Goal: Task Accomplishment & Management: Use online tool/utility

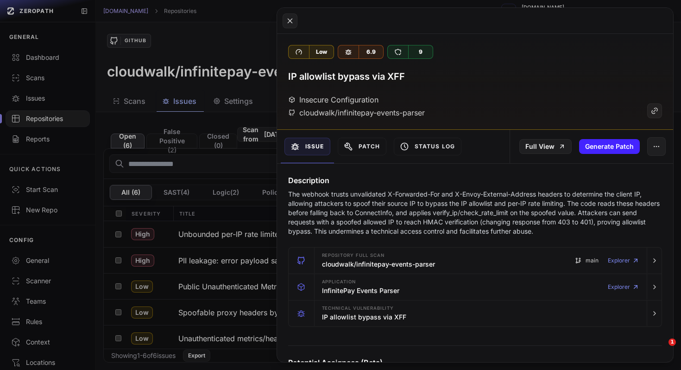
click at [208, 155] on button at bounding box center [340, 185] width 681 height 370
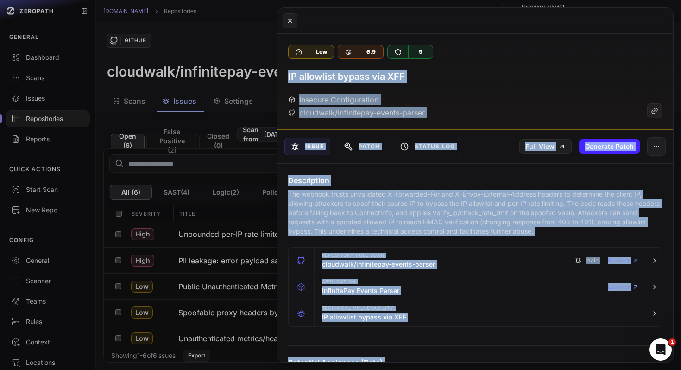
scroll to position [648, 0]
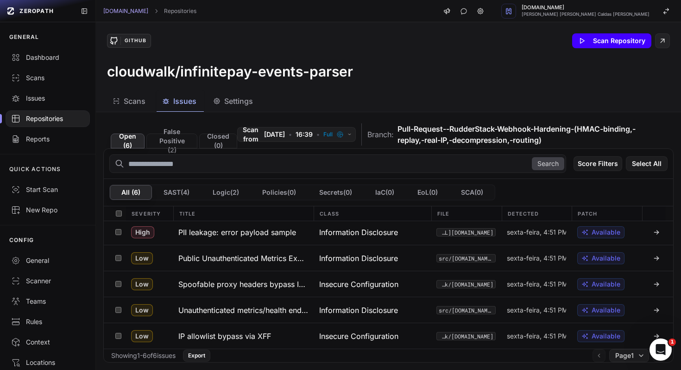
click at [632, 39] on button "Scan Repository" at bounding box center [611, 40] width 79 height 15
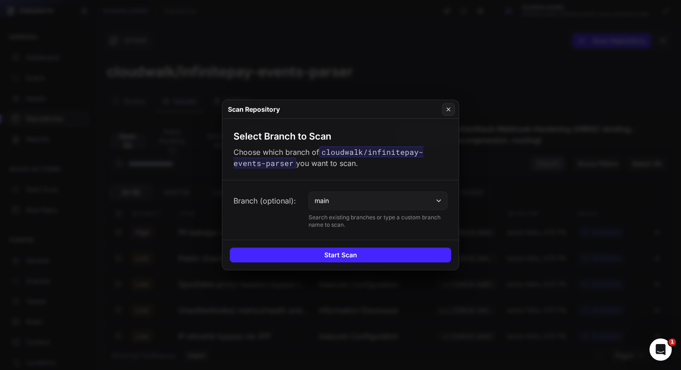
click at [393, 196] on button "main" at bounding box center [378, 200] width 139 height 19
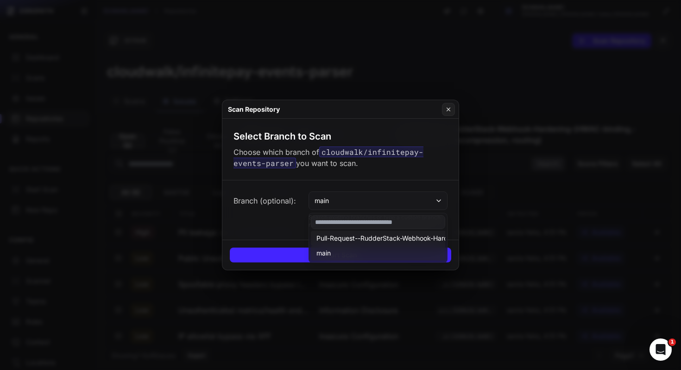
click at [384, 237] on span "Pull-Request--RudderStack-Webhook-Hardening-(HMAC-binding,-replay,-real-IP,-dec…" at bounding box center [478, 237] width 325 height 9
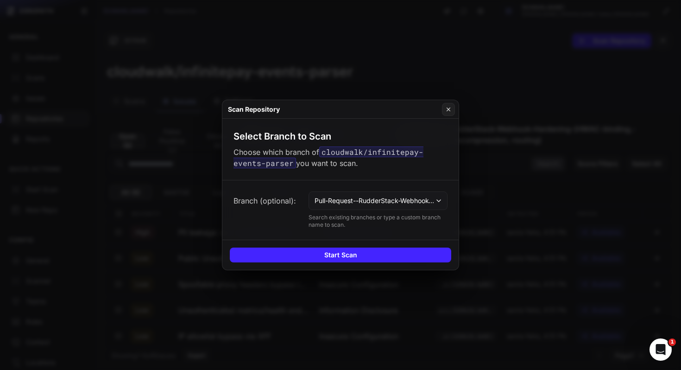
click at [350, 247] on div "Start Scan" at bounding box center [340, 254] width 236 height 30
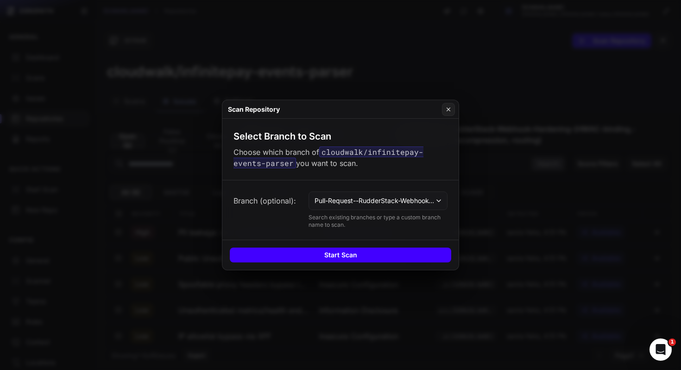
click at [345, 256] on button "Start Scan" at bounding box center [340, 254] width 221 height 15
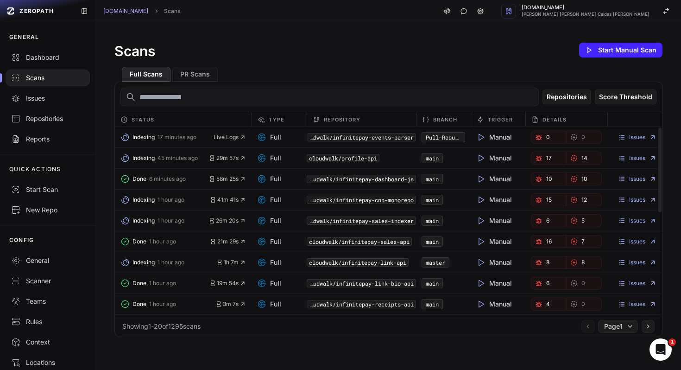
click at [274, 137] on span "Full" at bounding box center [269, 136] width 24 height 9
click at [214, 135] on span "Live Logs" at bounding box center [230, 136] width 32 height 7
click at [246, 135] on icon "button" at bounding box center [242, 137] width 6 height 6
click at [640, 139] on link "Issues" at bounding box center [637, 136] width 38 height 7
